Goal: Information Seeking & Learning: Learn about a topic

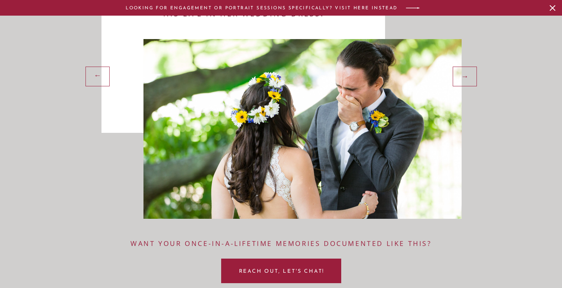
scroll to position [974, 0]
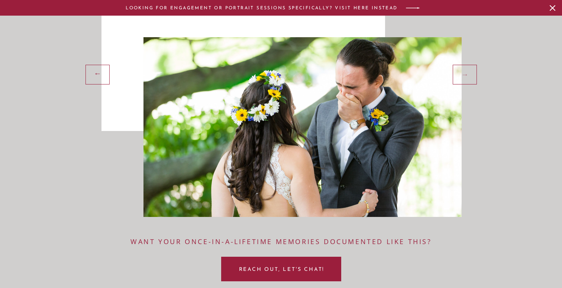
click at [473, 75] on div "→" at bounding box center [465, 73] width 19 height 11
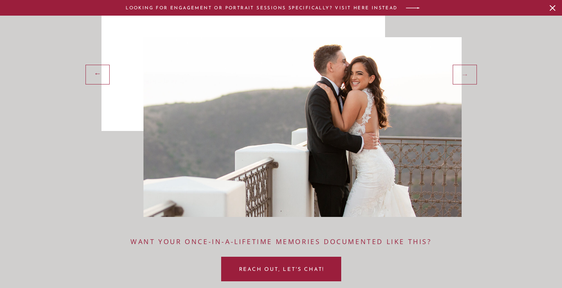
click at [473, 75] on div "→" at bounding box center [465, 73] width 19 height 11
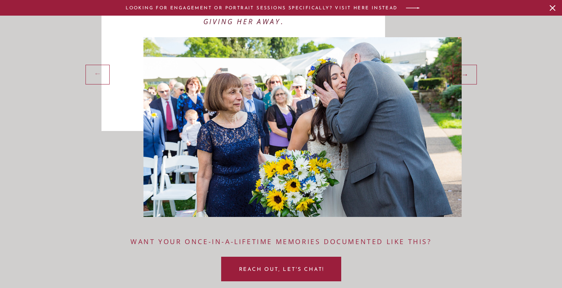
click at [96, 78] on div "→" at bounding box center [96, 74] width 19 height 11
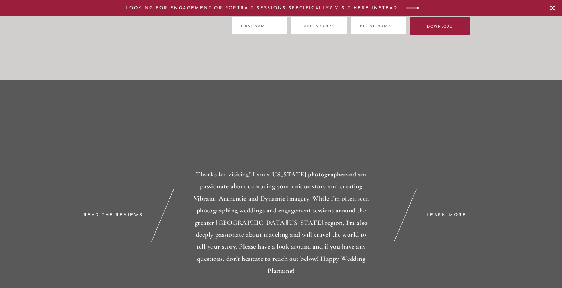
scroll to position [4461, 0]
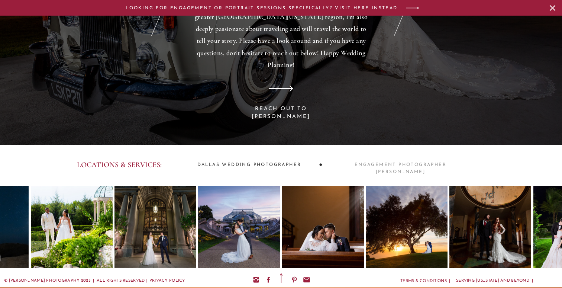
click at [377, 163] on h3 "engagement photographer [PERSON_NAME]" at bounding box center [400, 164] width 127 height 7
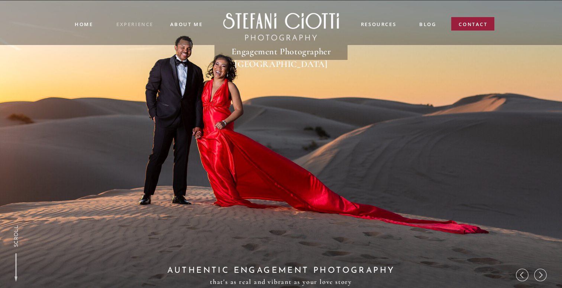
click at [148, 26] on nav "experience" at bounding box center [134, 23] width 37 height 6
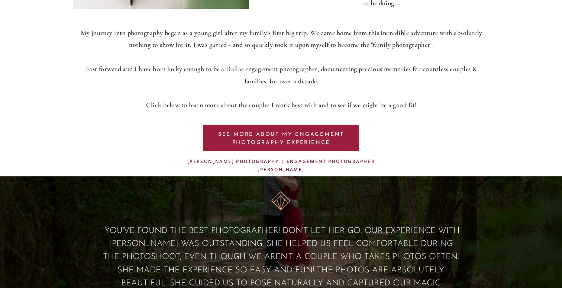
scroll to position [435, 0]
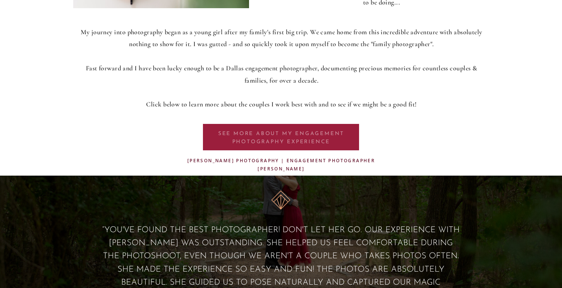
click at [294, 134] on p "SEE MORE ABOUT my ENGAGEMENT PHOTOGRAPHY EXPERIENCE" at bounding box center [280, 137] width 139 height 14
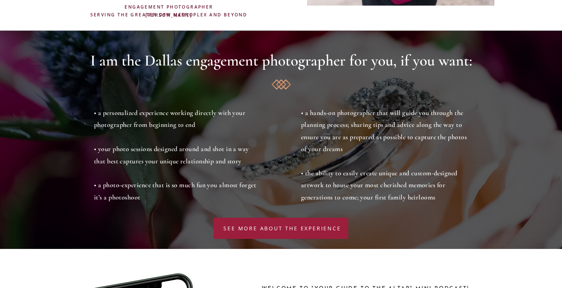
scroll to position [3151, 0]
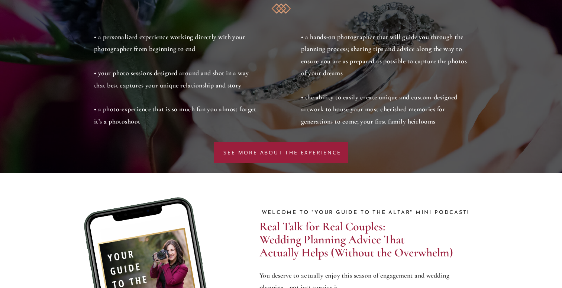
click at [283, 146] on div at bounding box center [281, 152] width 135 height 21
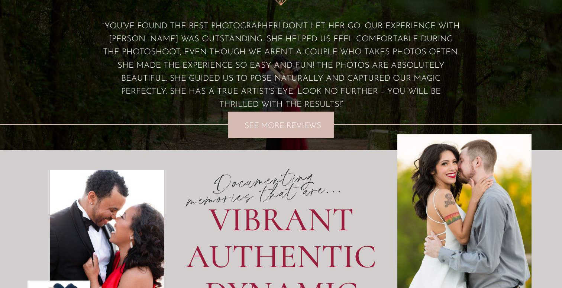
scroll to position [641, 0]
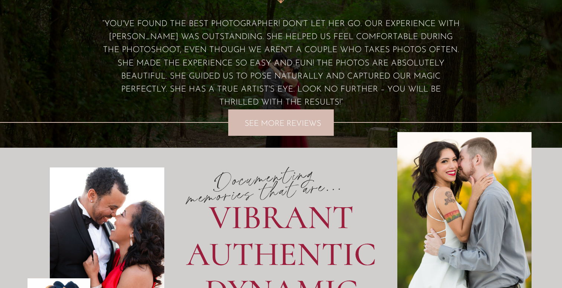
click at [278, 120] on p "SEE MORE REVIEWS" at bounding box center [282, 123] width 85 height 6
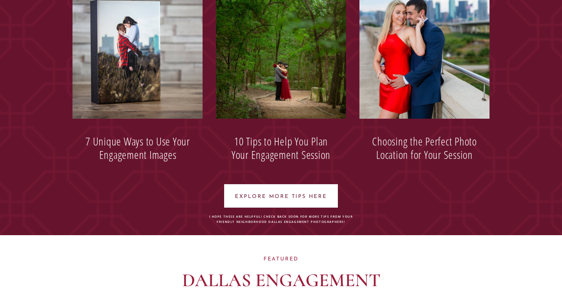
scroll to position [4024, 0]
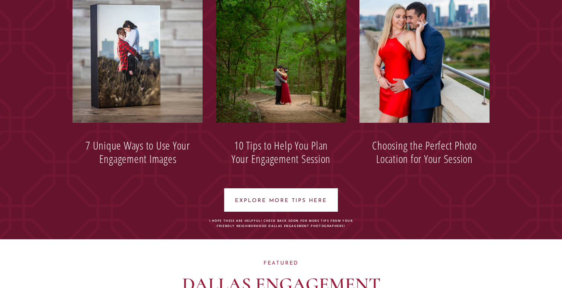
click at [407, 154] on h3 "Choosing the Perfect Photo Location for Your Session" at bounding box center [424, 152] width 116 height 27
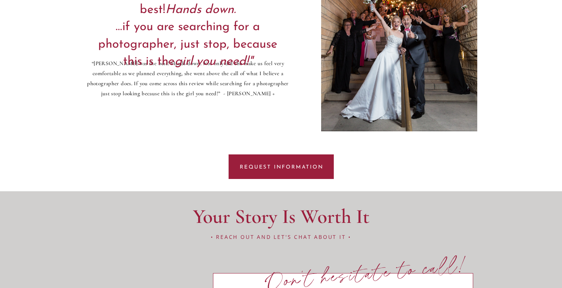
scroll to position [4125, 0]
